Goal: Information Seeking & Learning: Check status

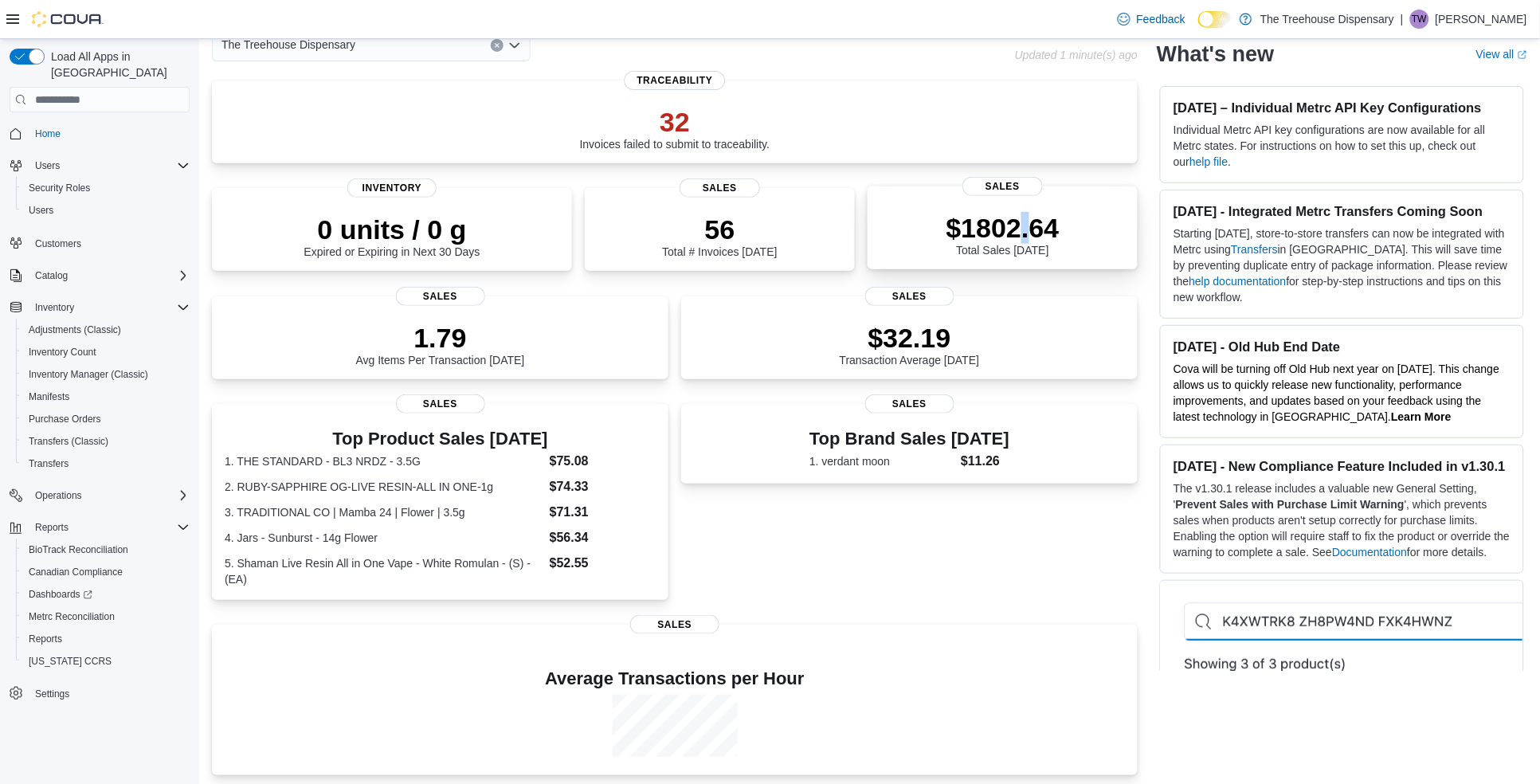
click at [1032, 216] on p "$1802.64" at bounding box center [1002, 227] width 113 height 32
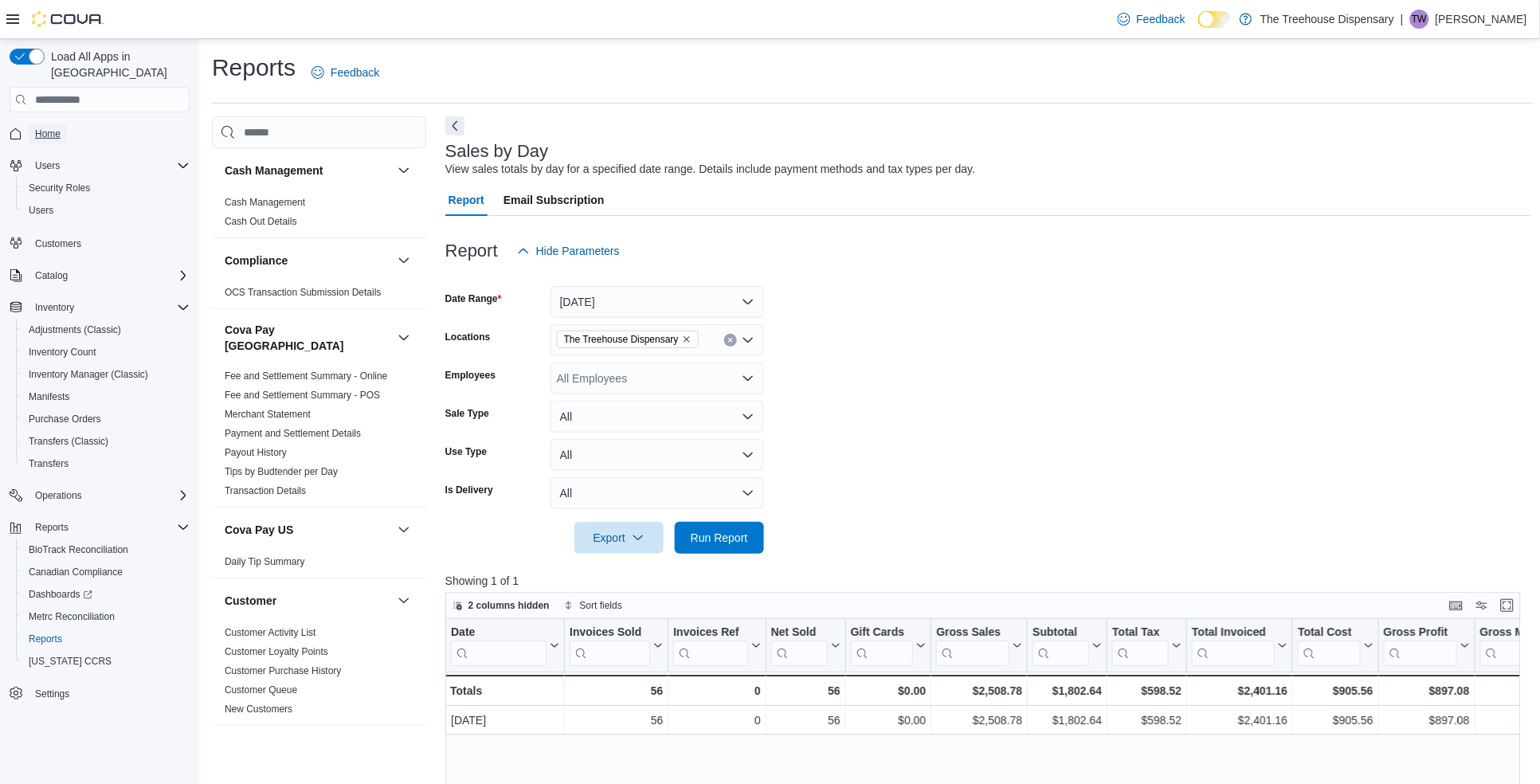
click at [46, 128] on span "Home" at bounding box center [48, 134] width 25 height 13
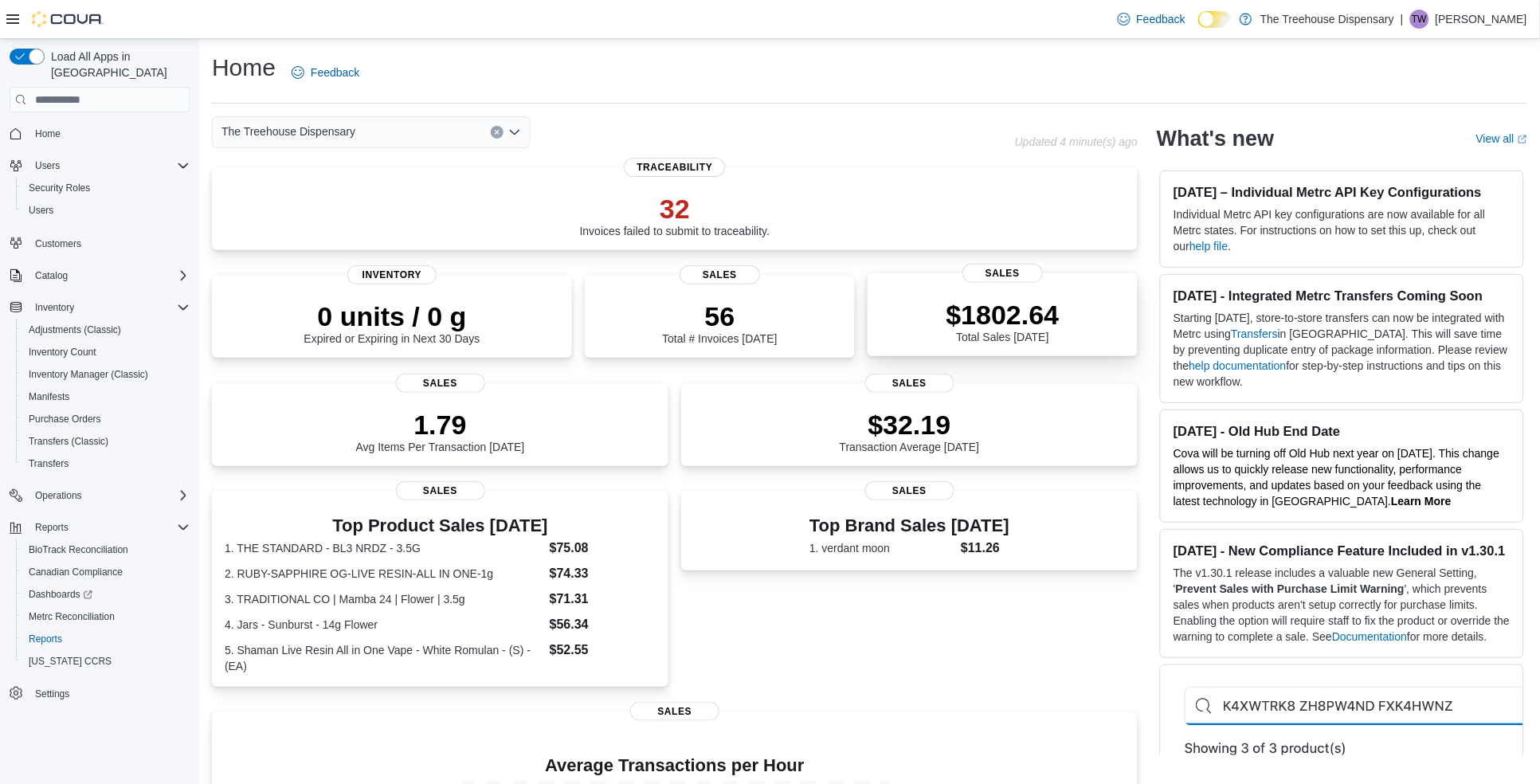
click at [1039, 331] on div "$1802.64 Total Sales Today" at bounding box center [1002, 321] width 113 height 44
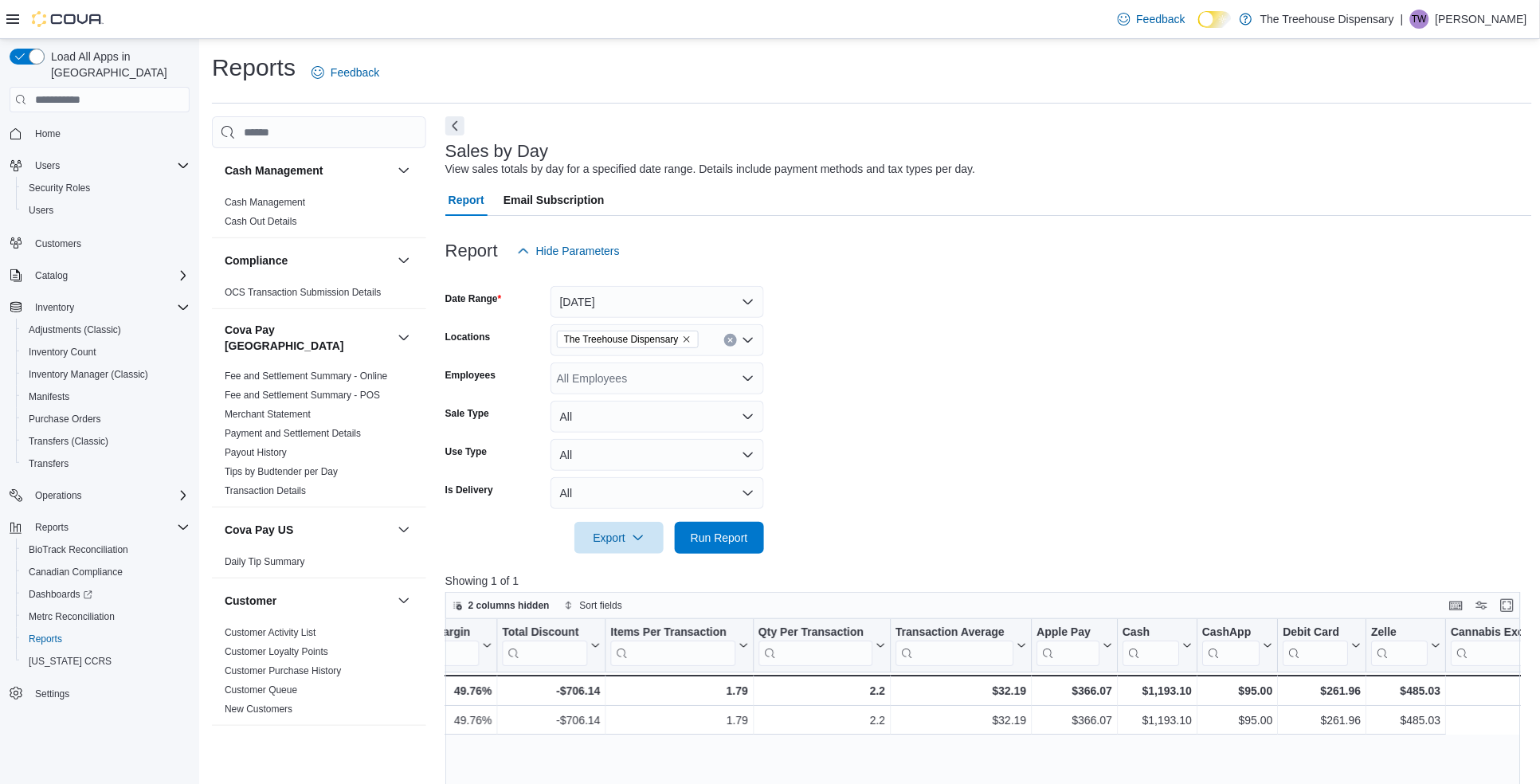
scroll to position [0, 1437]
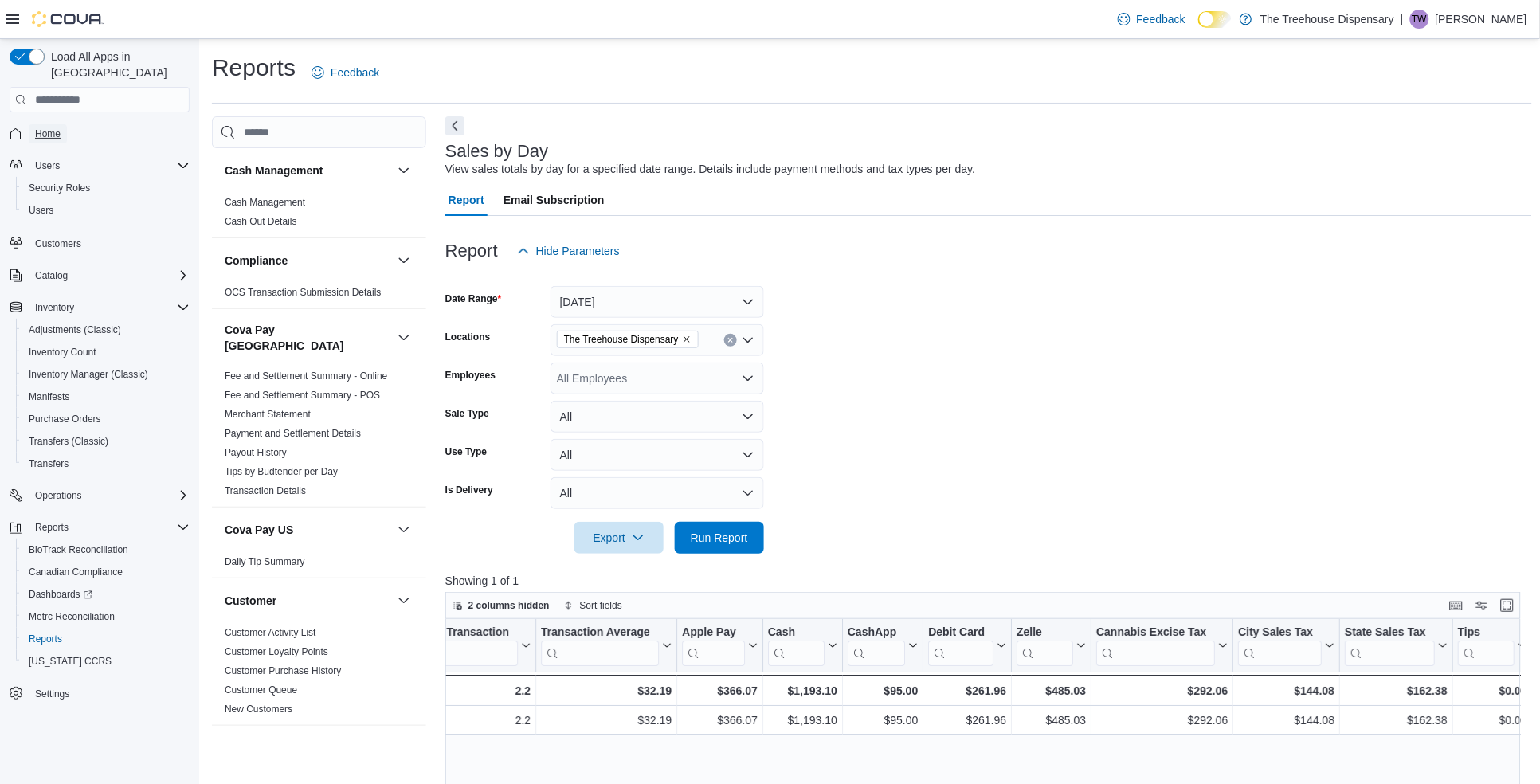
click at [52, 128] on span "Home" at bounding box center [48, 134] width 25 height 13
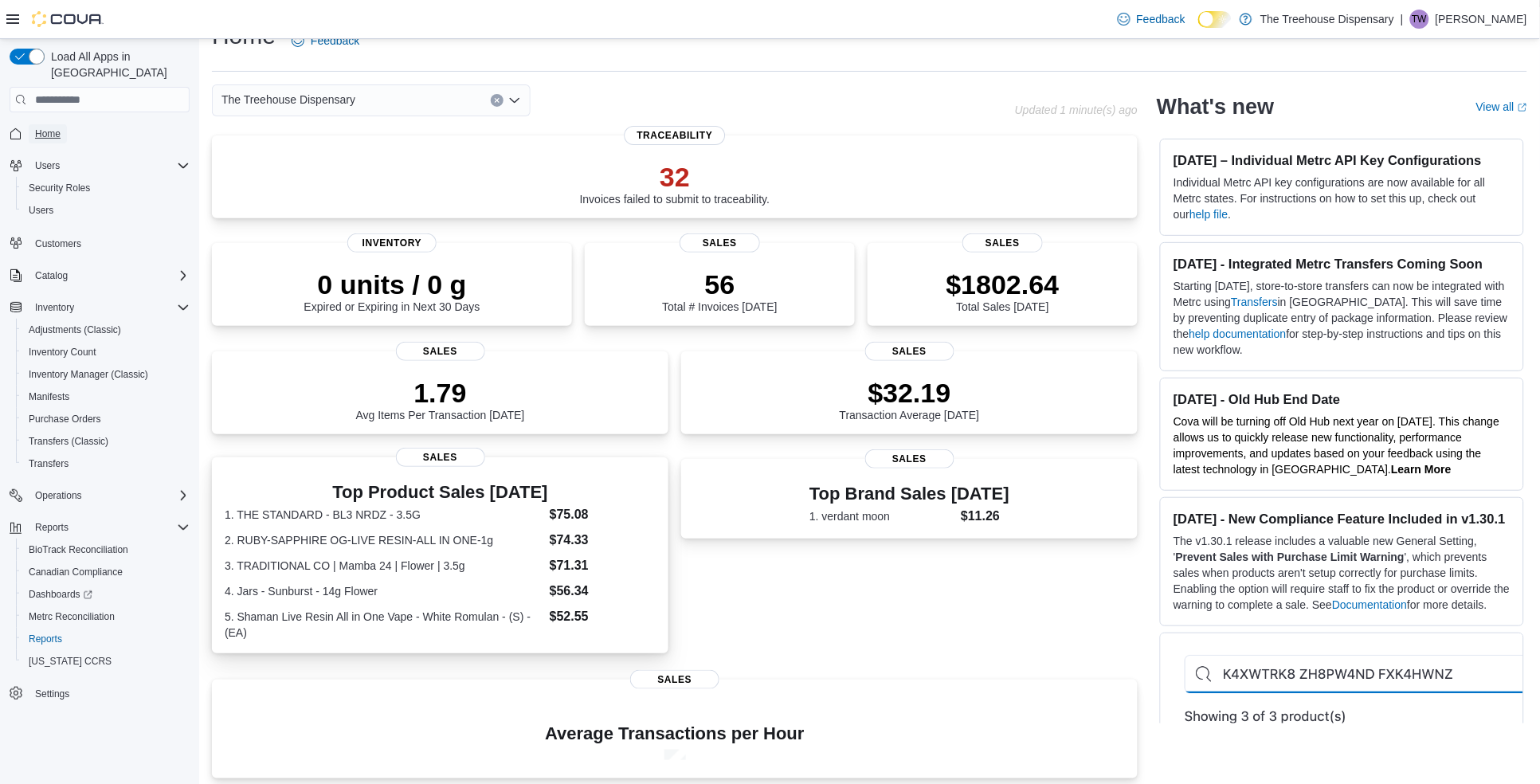
scroll to position [198, 0]
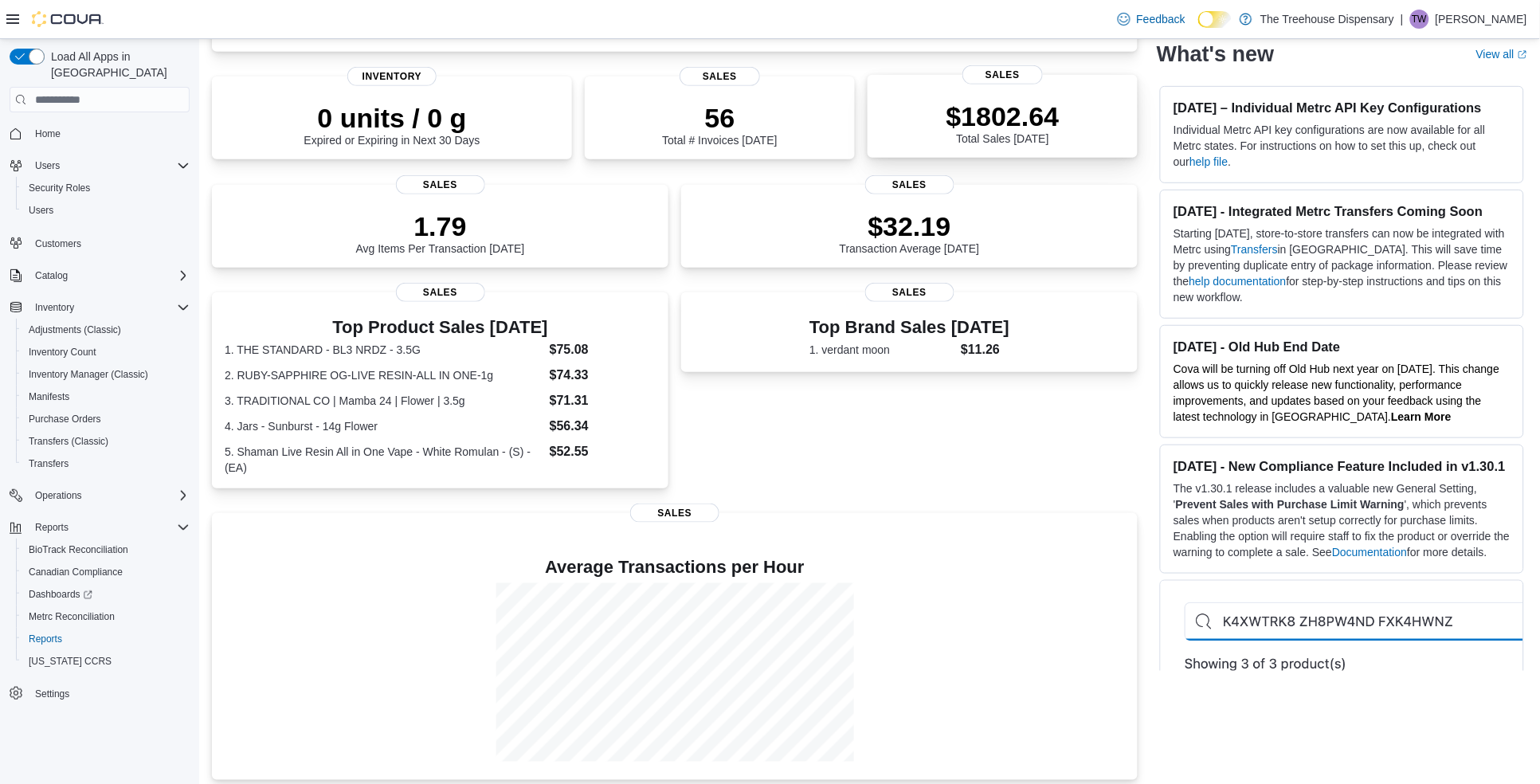
click at [994, 123] on p "$1802.64" at bounding box center [1002, 116] width 113 height 32
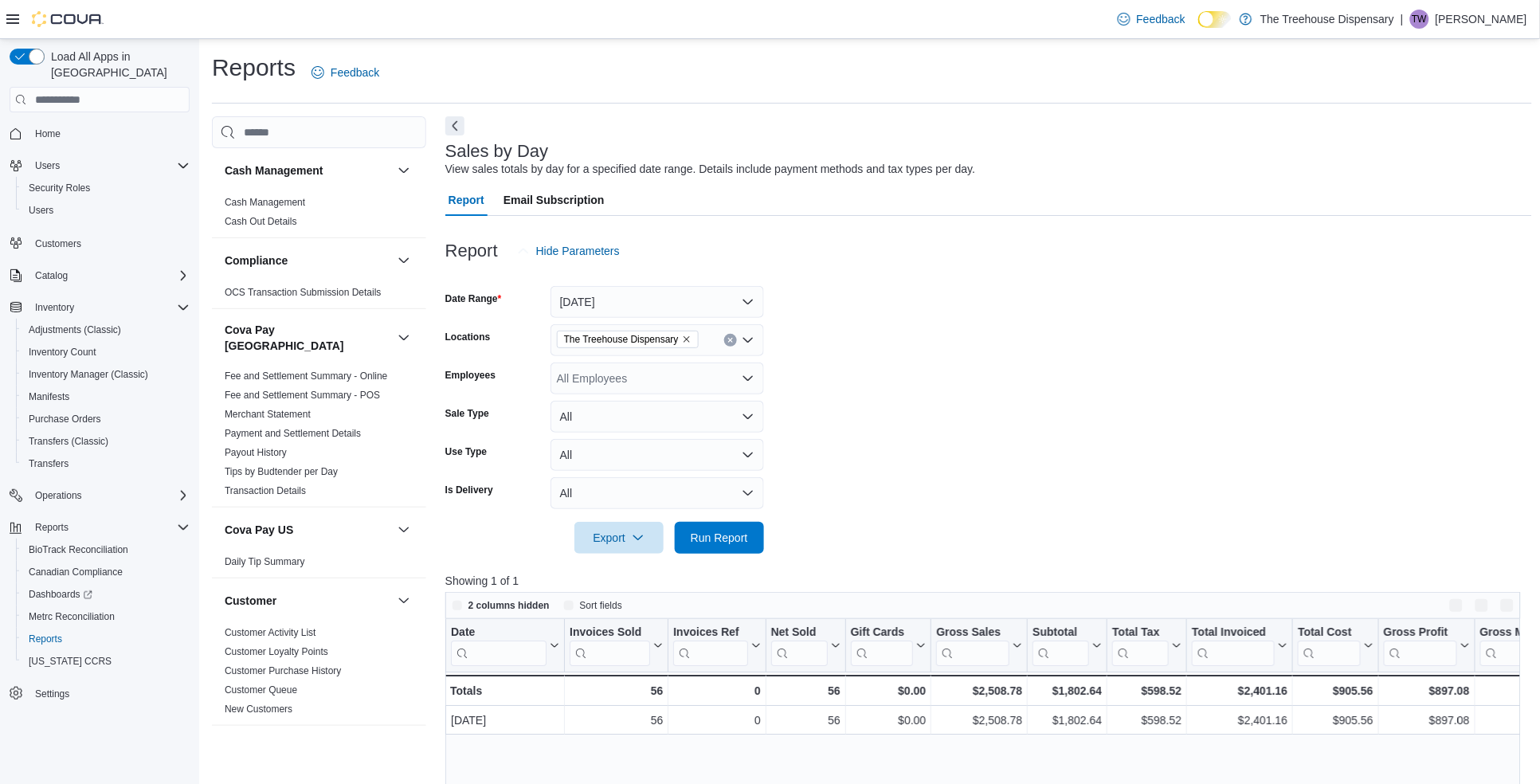
scroll to position [298, 0]
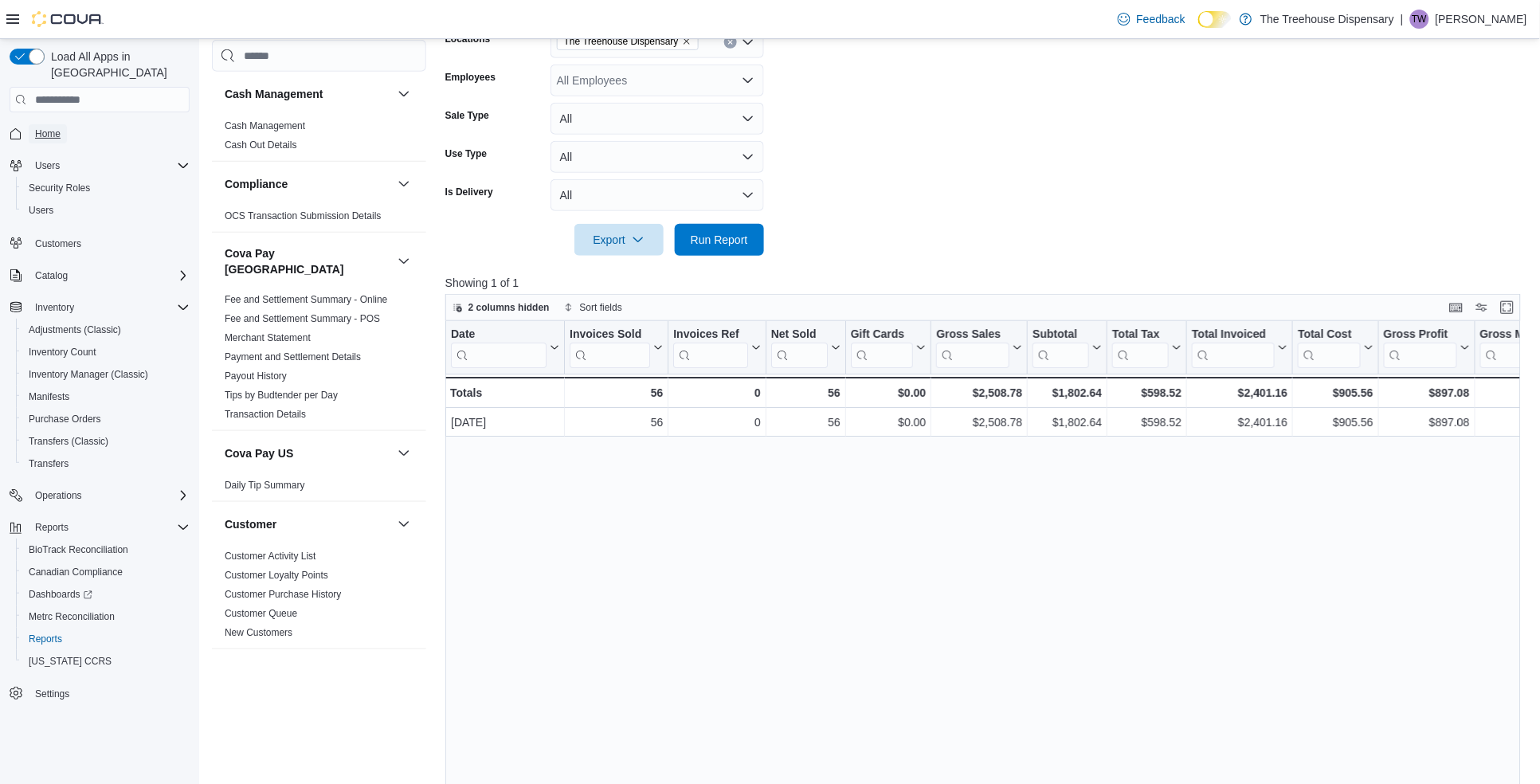
click at [47, 128] on span "Home" at bounding box center [48, 134] width 25 height 13
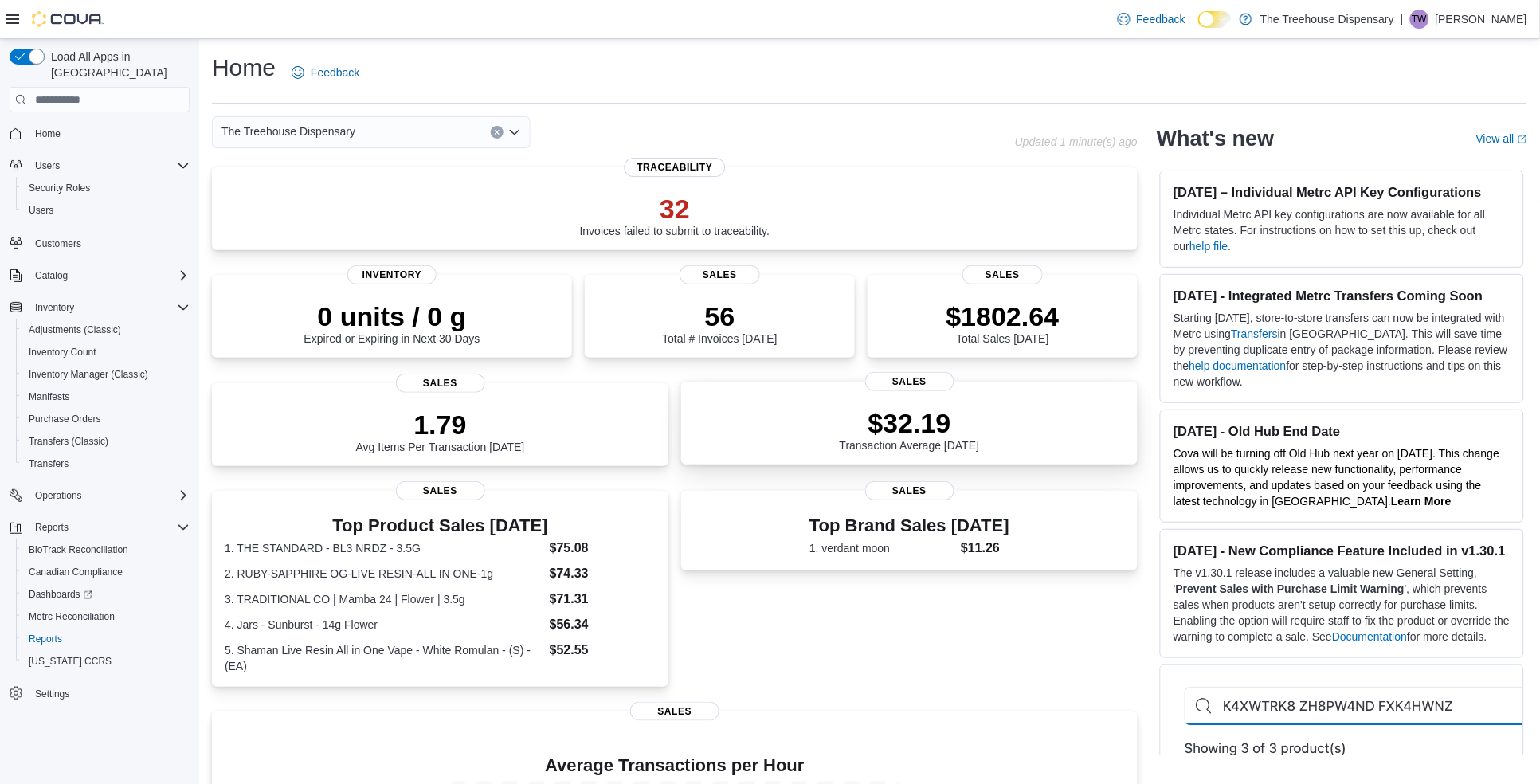
click at [956, 404] on div "$32.19 Transaction Average Today" at bounding box center [910, 426] width 431 height 51
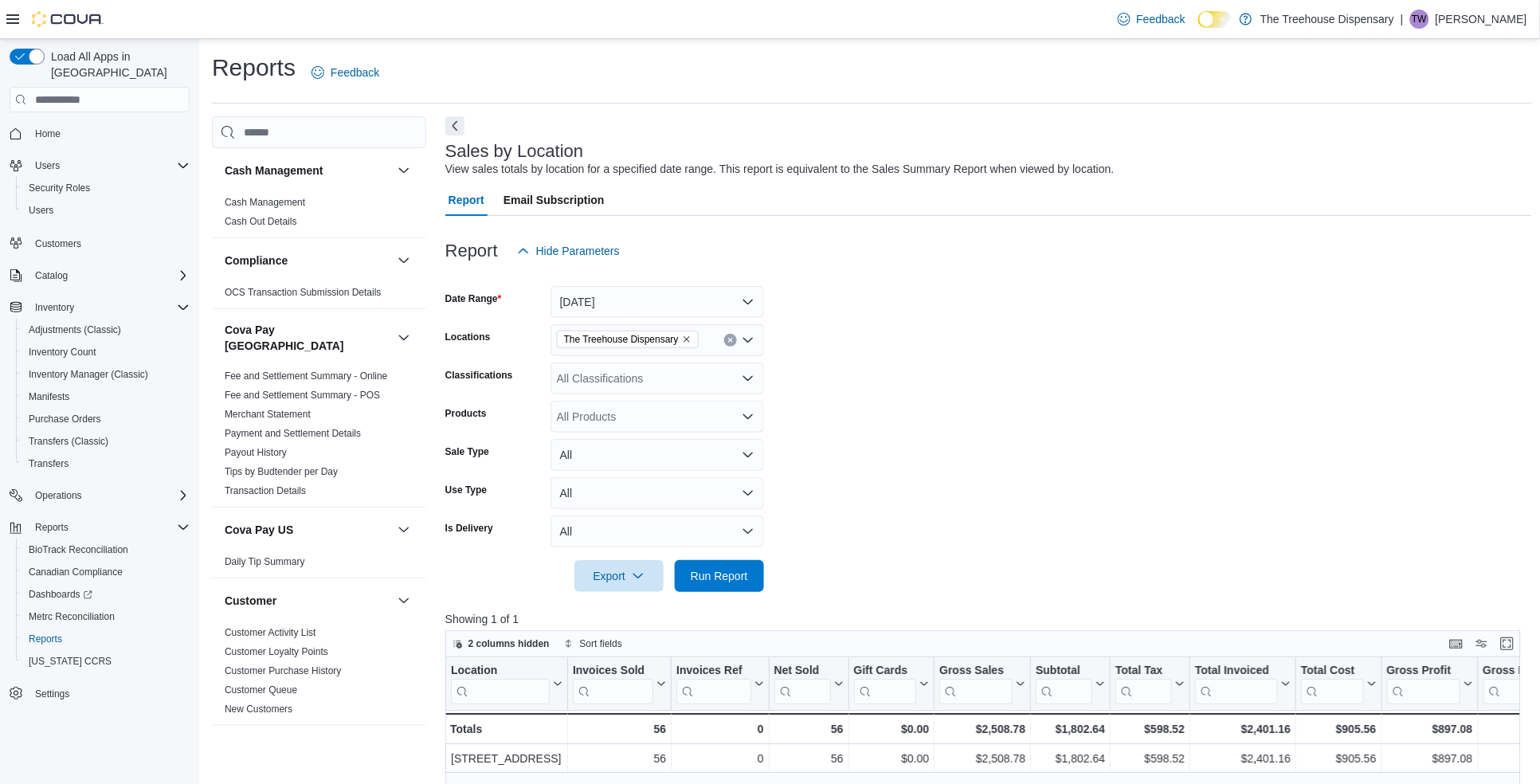
scroll to position [298, 0]
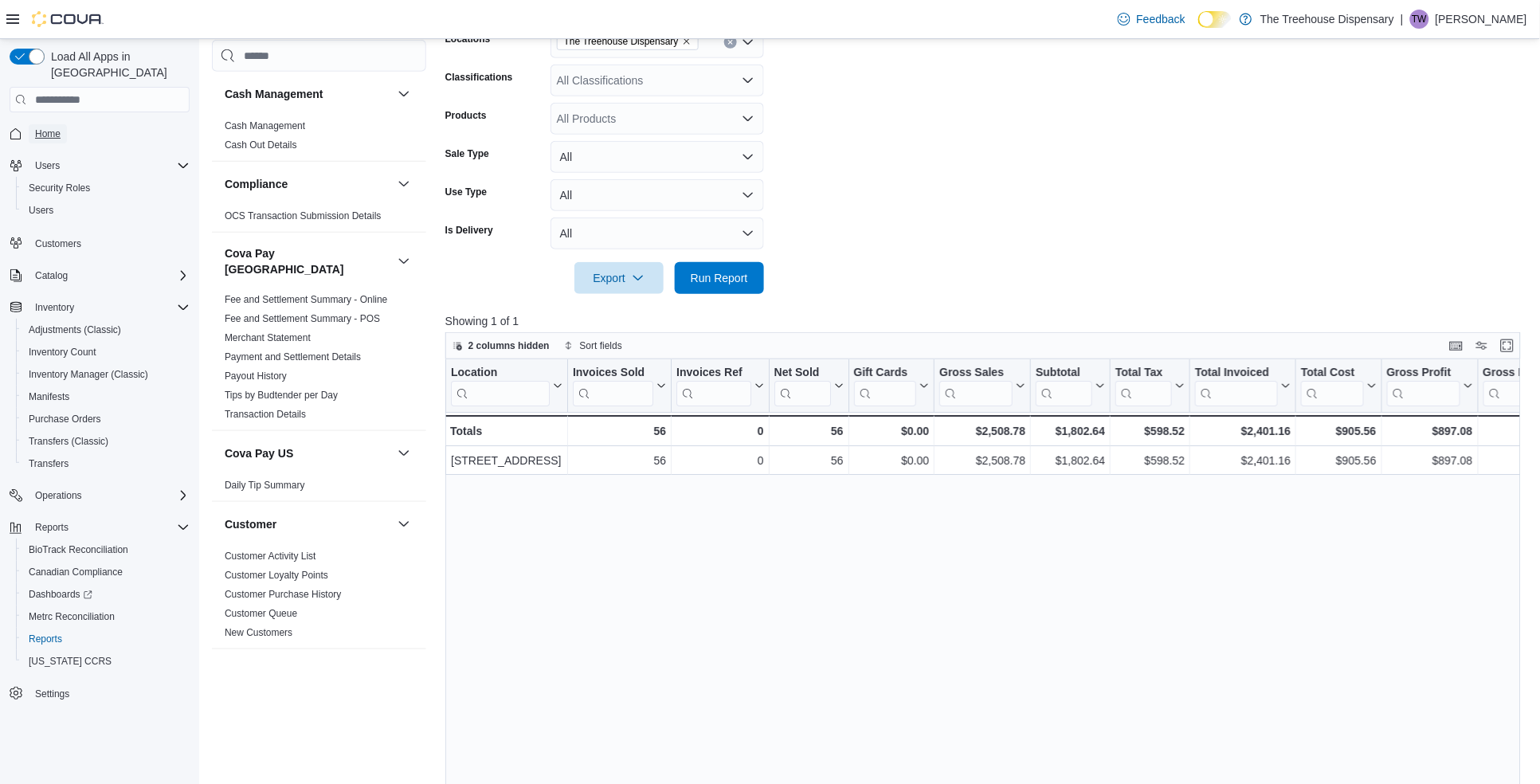
click at [63, 124] on link "Home" at bounding box center [48, 133] width 38 height 19
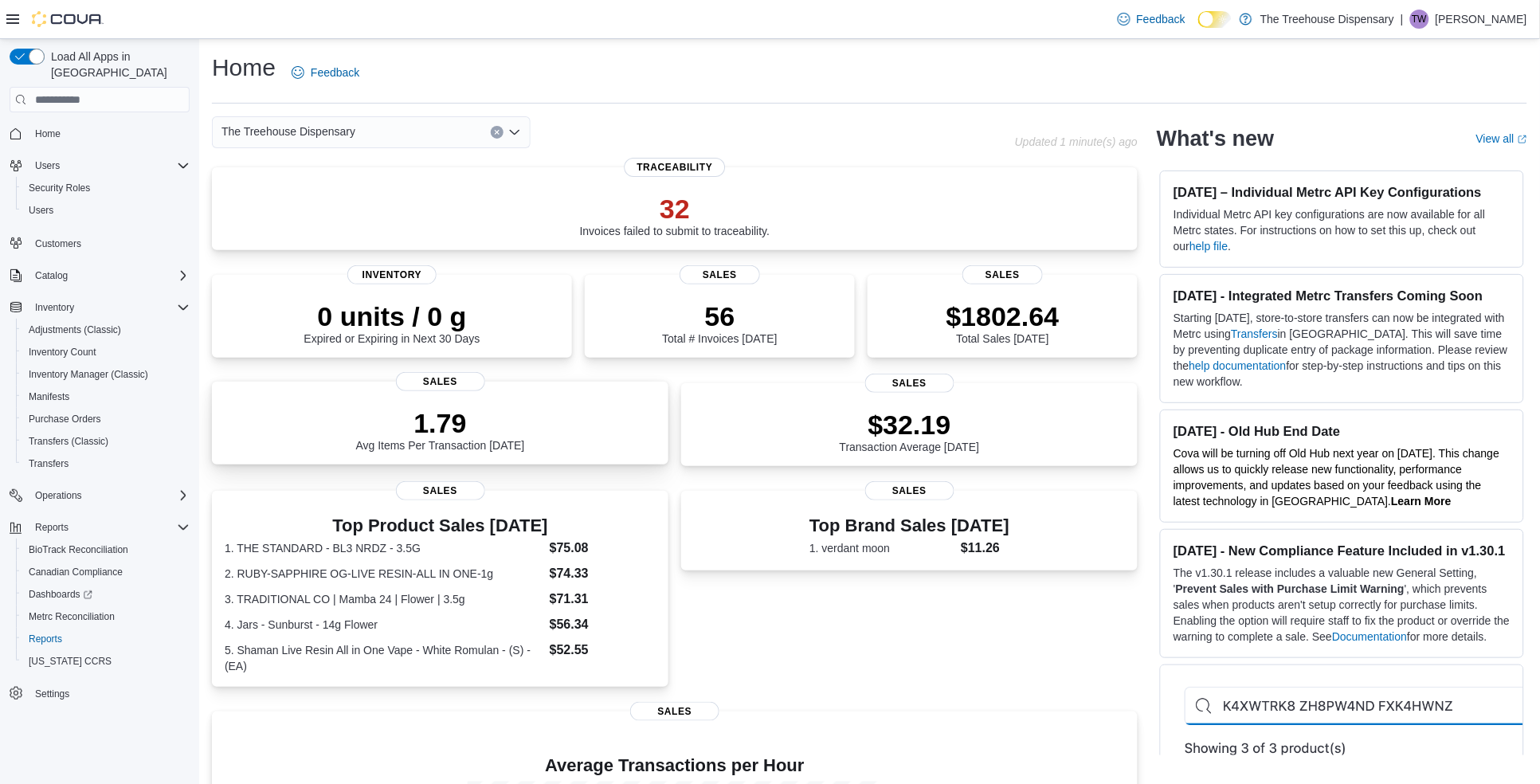
click at [576, 440] on div "1.79 Avg Items Per Transaction Today" at bounding box center [441, 426] width 431 height 51
click at [500, 558] on dl "1. THE STANDARD - BL3 NRDZ - 3.5G $75.08 2. RUBY-SAPPHIRE OG-LIVE RESIN-ALL IN …" at bounding box center [441, 605] width 431 height 135
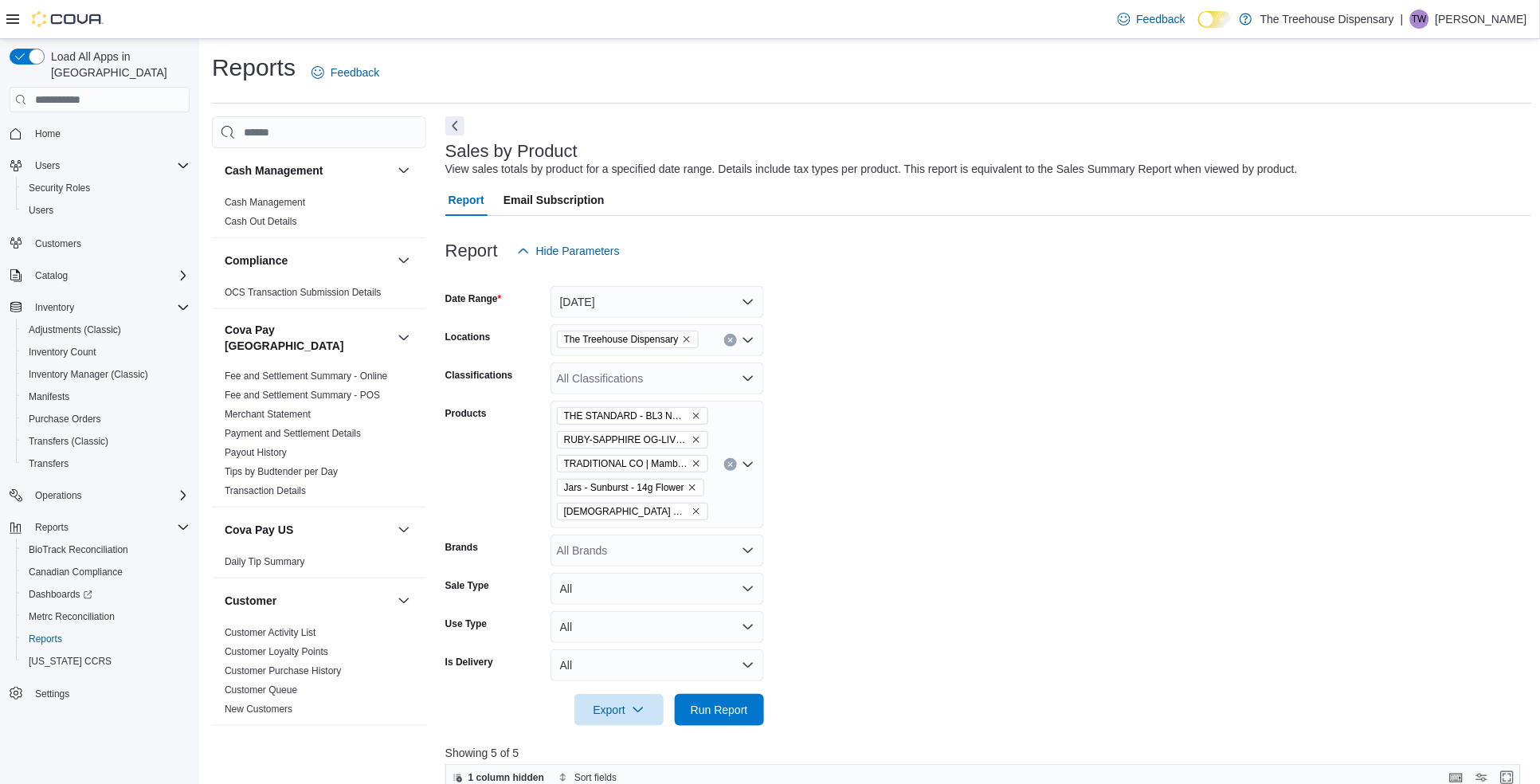
scroll to position [398, 0]
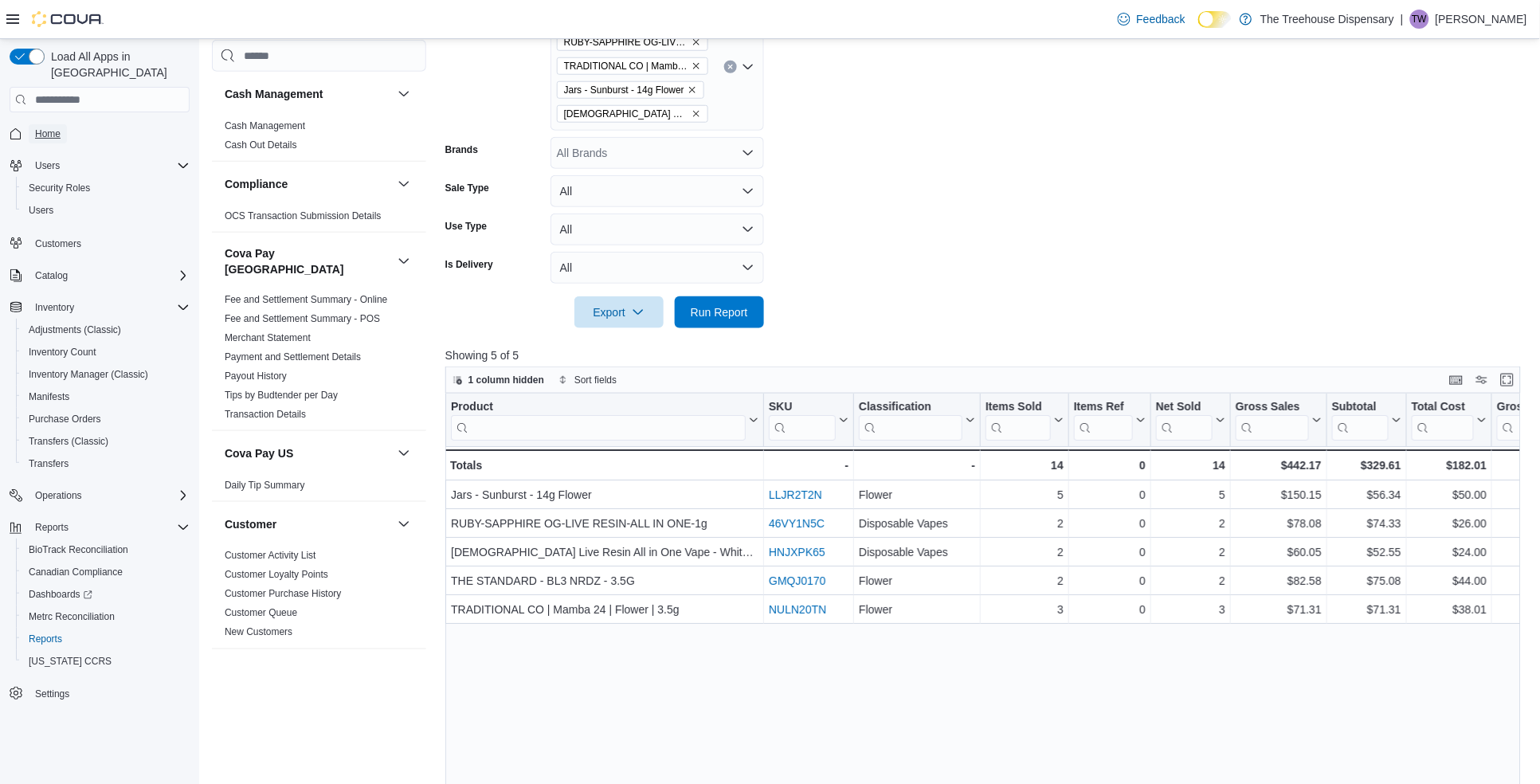
click at [49, 128] on span "Home" at bounding box center [48, 134] width 25 height 13
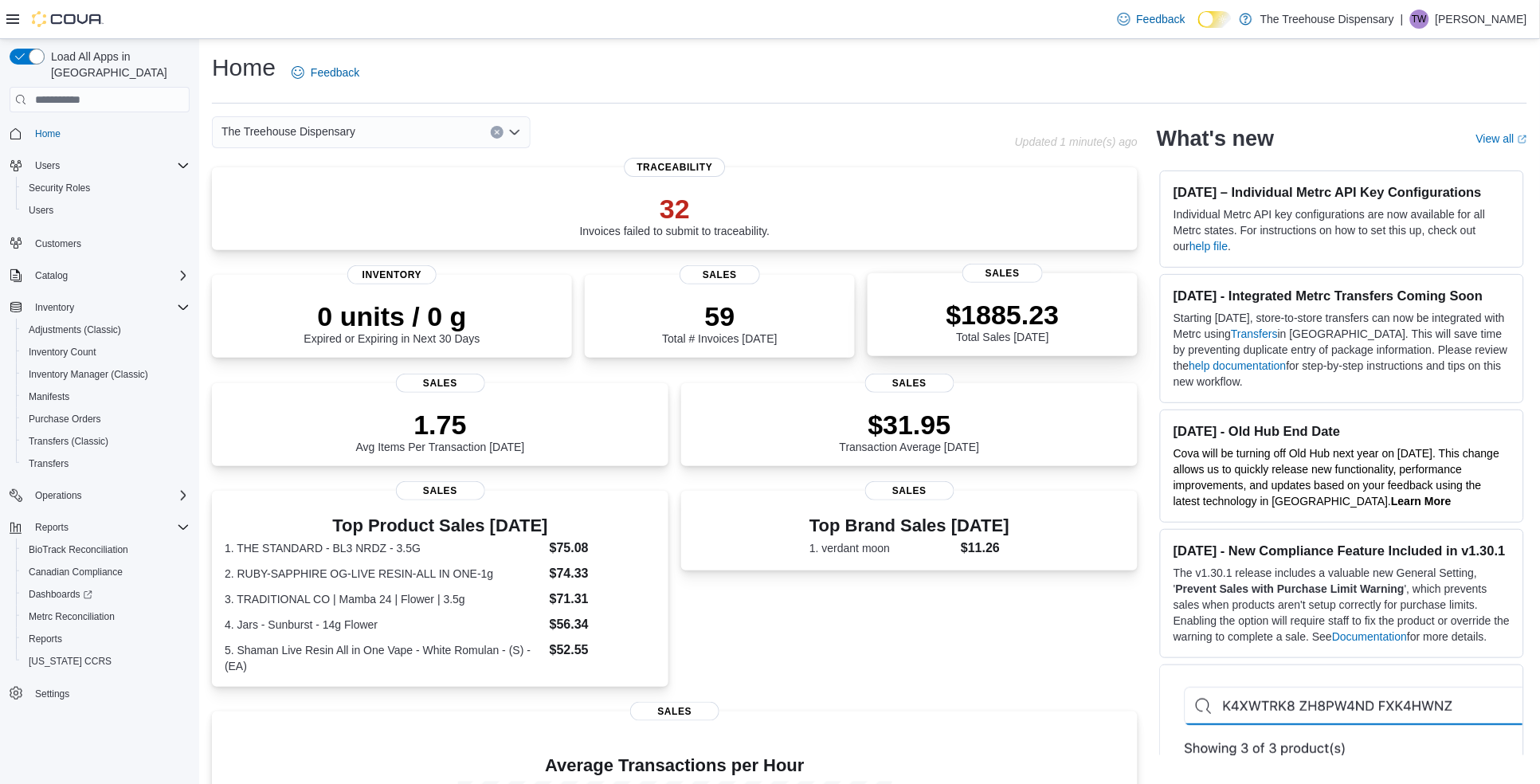
click at [974, 317] on p "$1885.23" at bounding box center [1002, 315] width 113 height 32
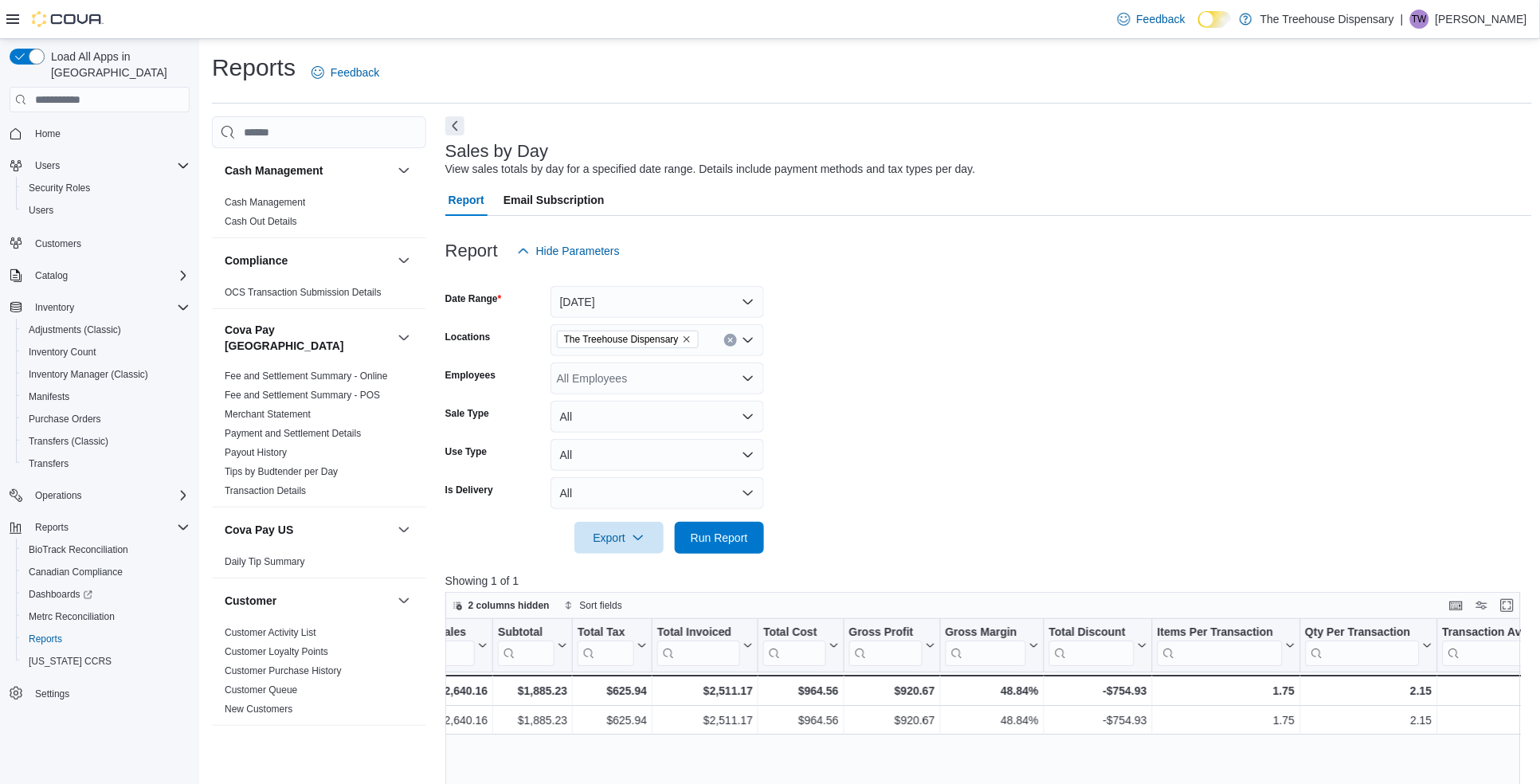
scroll to position [0, 1437]
